Goal: Transaction & Acquisition: Purchase product/service

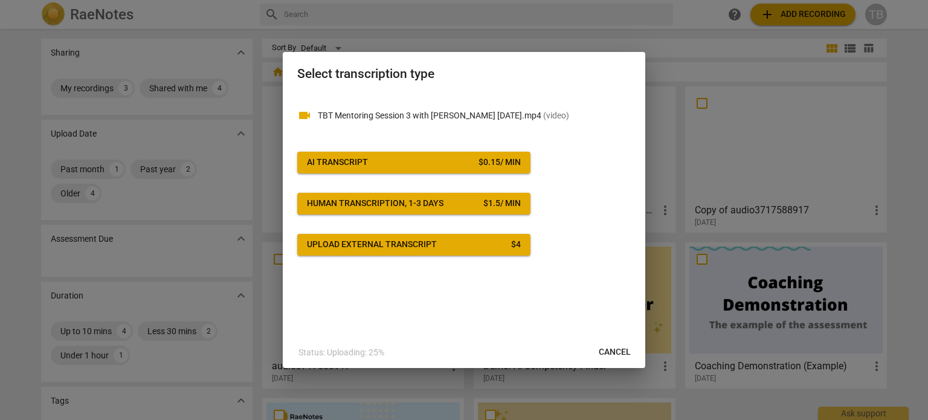
click at [370, 163] on span "AI Transcript $ 0.15 / min" at bounding box center [414, 162] width 214 height 12
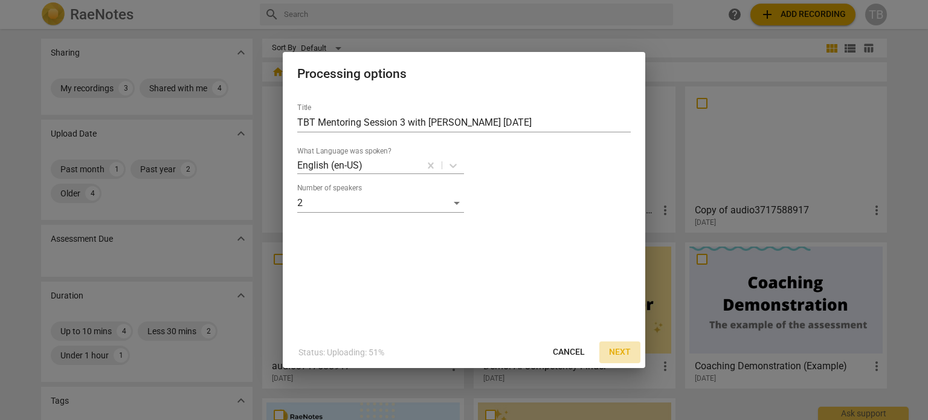
click at [619, 350] on span "Next" at bounding box center [620, 352] width 22 height 12
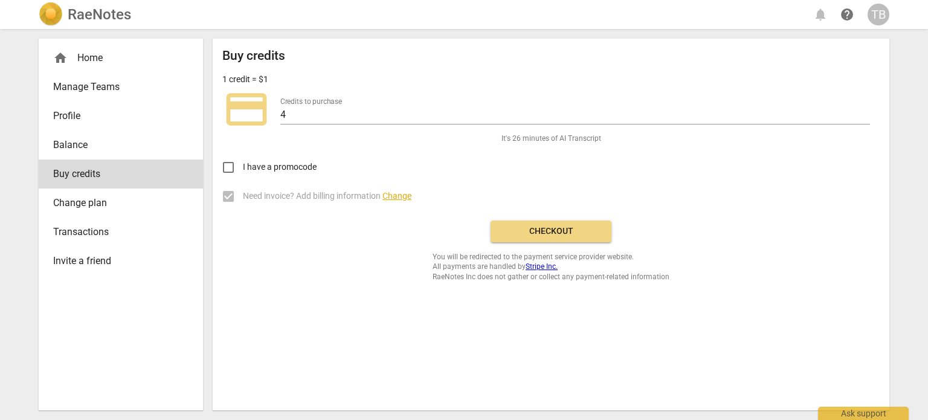
click at [570, 235] on span "Checkout" at bounding box center [550, 231] width 101 height 12
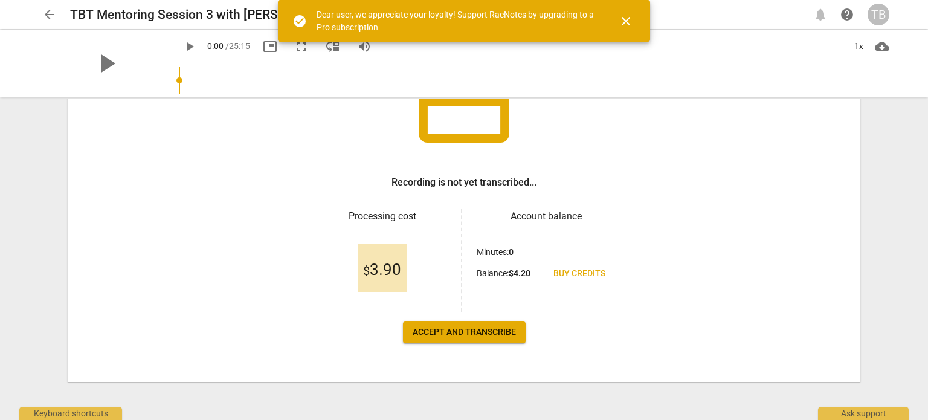
scroll to position [125, 0]
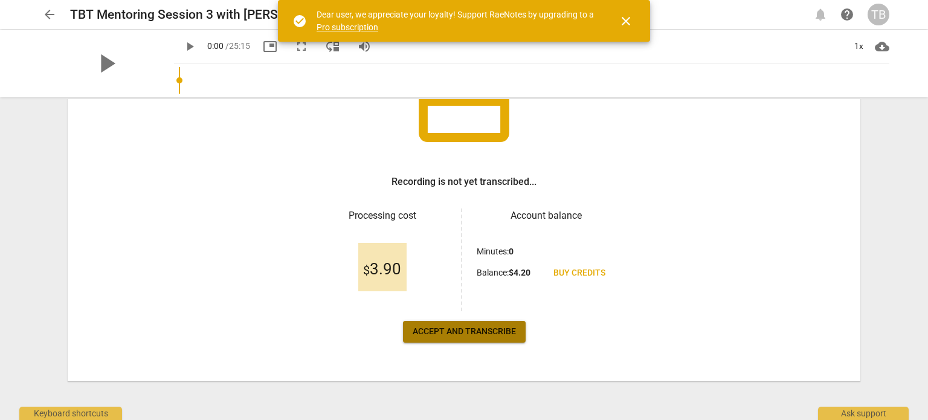
click at [489, 331] on span "Accept and transcribe" at bounding box center [464, 332] width 103 height 12
